Goal: Information Seeking & Learning: Learn about a topic

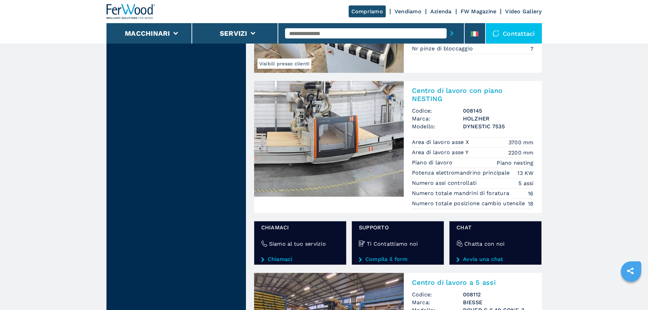
click at [375, 32] on input "text" at bounding box center [366, 33] width 162 height 10
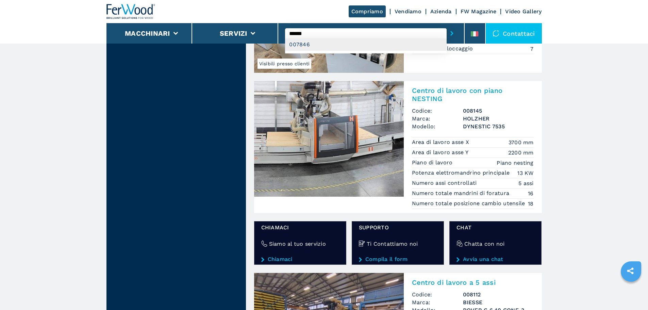
type input "******"
click at [368, 46] on div "007846" at bounding box center [366, 44] width 162 height 12
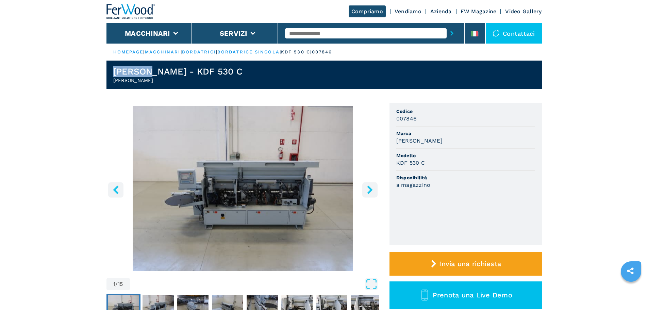
drag, startPoint x: 151, startPoint y: 72, endPoint x: 97, endPoint y: 73, distance: 53.8
copy h1 "BRANDT"
click at [199, 68] on h1 "BRANDT - KDF 530 C" at bounding box center [177, 71] width 129 height 11
drag, startPoint x: 214, startPoint y: 71, endPoint x: 161, endPoint y: 75, distance: 52.9
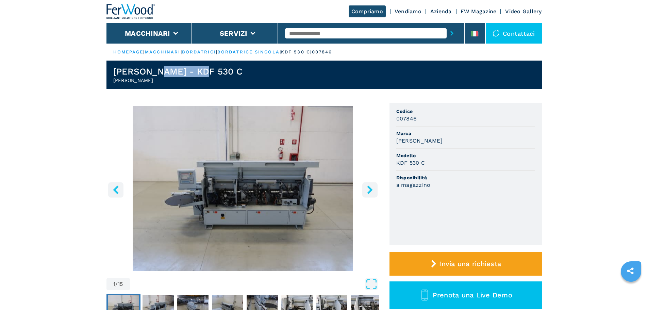
click at [161, 75] on header "BRANDT - KDF 530 C Bordatrice Singola" at bounding box center [323, 75] width 435 height 29
copy h1 "KDF 530 C"
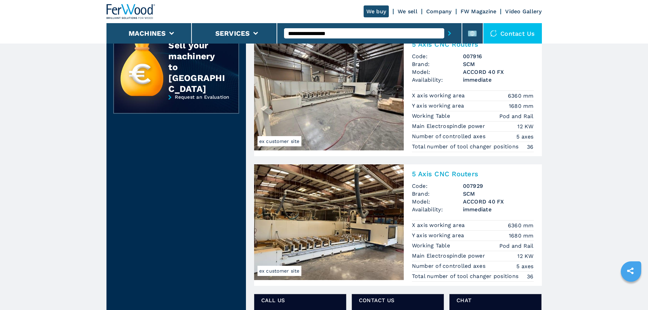
scroll to position [170, 0]
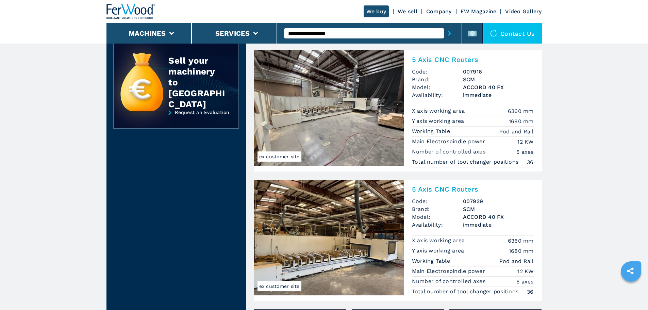
click at [341, 222] on img at bounding box center [329, 238] width 150 height 116
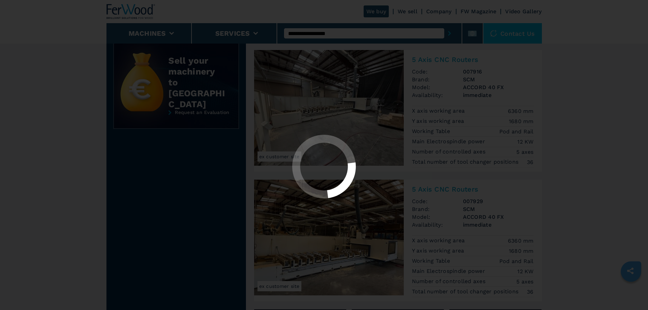
scroll to position [0, 0]
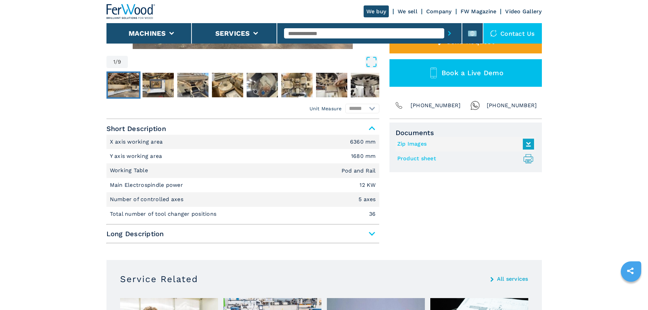
scroll to position [221, 0]
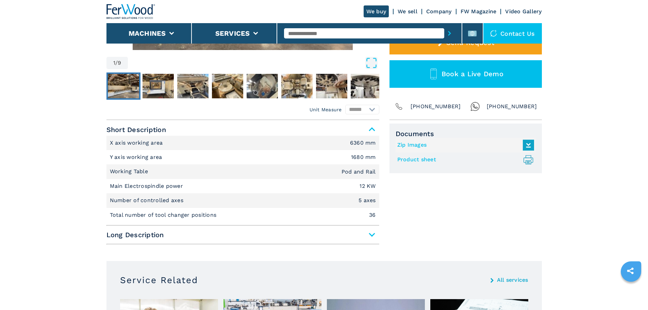
click at [168, 239] on span "Long Description" at bounding box center [242, 235] width 273 height 12
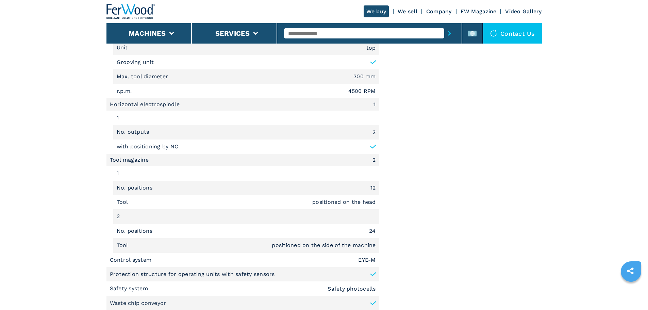
scroll to position [934, 0]
drag, startPoint x: 123, startPoint y: 228, endPoint x: 117, endPoint y: 231, distance: 6.7
click at [117, 231] on p "No. positions" at bounding box center [136, 230] width 38 height 7
drag, startPoint x: 162, startPoint y: 233, endPoint x: 109, endPoint y: 231, distance: 52.7
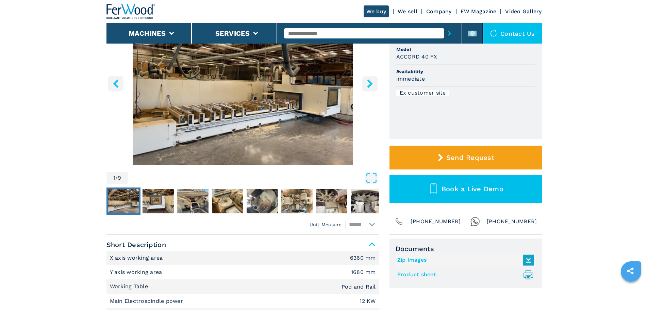
scroll to position [0, 0]
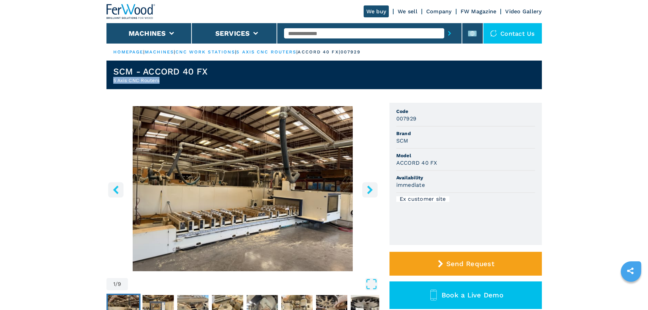
drag, startPoint x: 165, startPoint y: 82, endPoint x: 98, endPoint y: 85, distance: 67.8
copy h2 "5 Axis CNC Routers"
click at [210, 78] on header "SCM - ACCORD 40 FX 5 Axis CNC Routers" at bounding box center [323, 75] width 435 height 29
drag, startPoint x: 181, startPoint y: 79, endPoint x: 85, endPoint y: 84, distance: 95.7
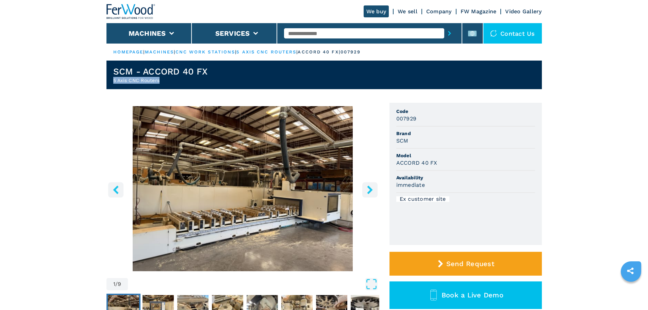
copy h2 "5 Axis CNC Routers"
drag, startPoint x: 222, startPoint y: 75, endPoint x: 100, endPoint y: 72, distance: 122.1
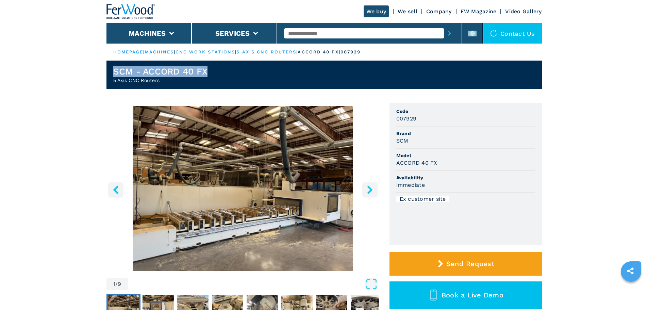
copy h1 "SCM - ACCORD 40 FX"
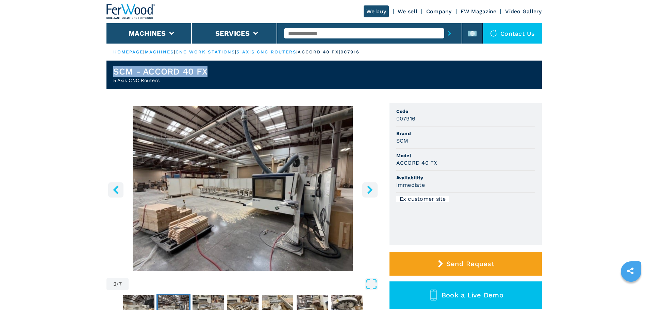
drag, startPoint x: 215, startPoint y: 73, endPoint x: 109, endPoint y: 72, distance: 106.5
click at [109, 72] on header "SCM - ACCORD 40 FX 5 Axis CNC Routers" at bounding box center [323, 75] width 435 height 29
copy h1 "SCM - ACCORD 40 FX"
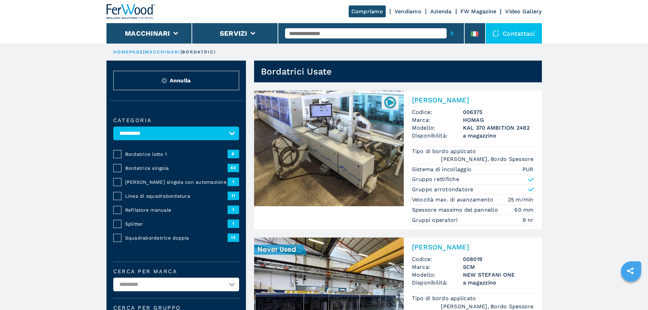
select select "**********"
